Goal: Information Seeking & Learning: Learn about a topic

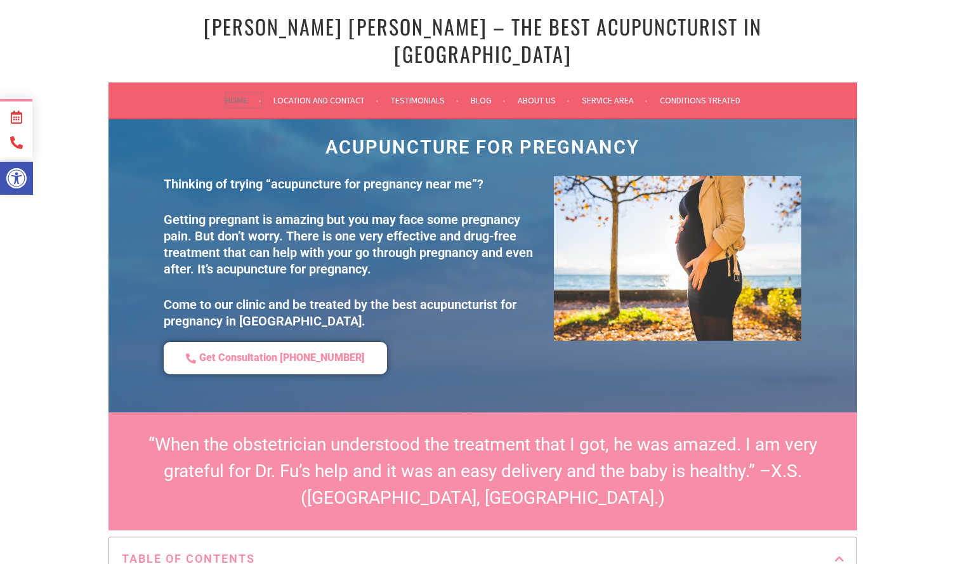
click at [231, 93] on link "Home" at bounding box center [243, 100] width 36 height 15
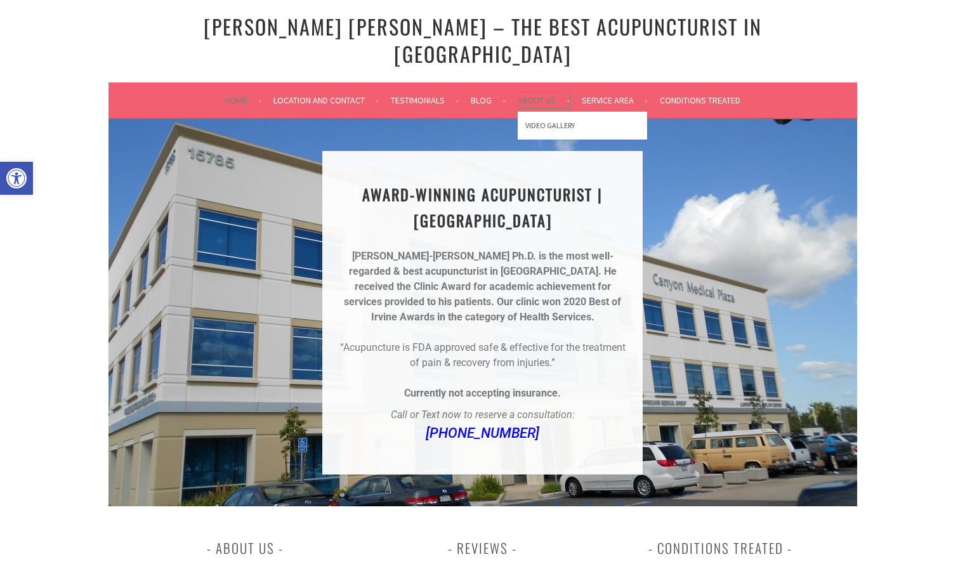
click at [546, 93] on link "About Us" at bounding box center [544, 100] width 52 height 15
